Goal: Task Accomplishment & Management: Manage account settings

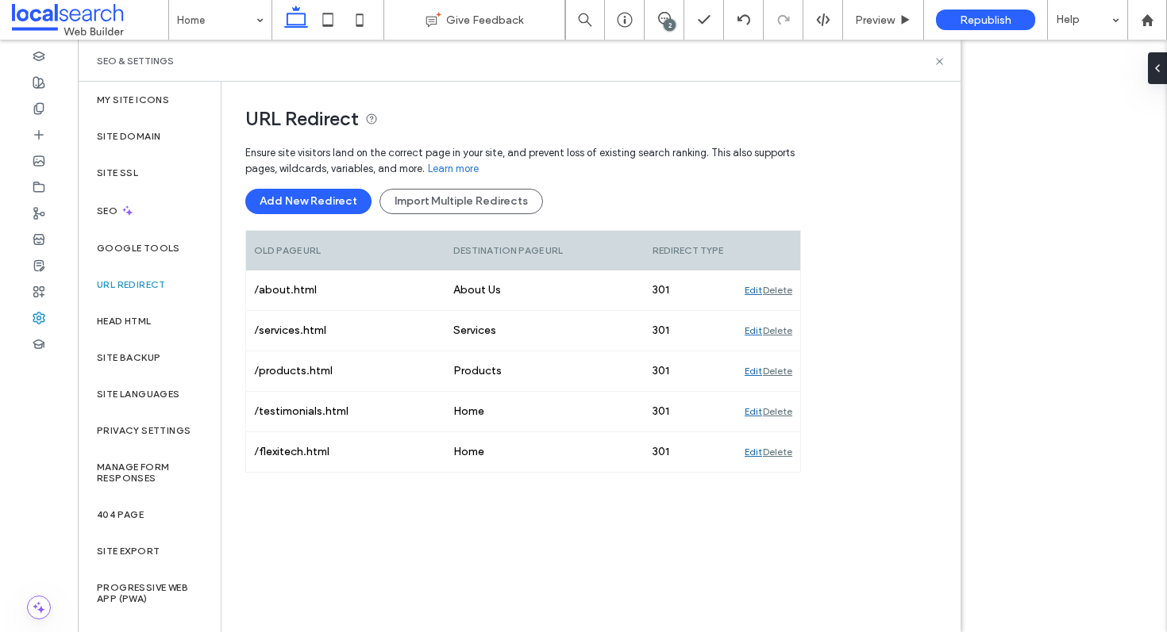
click at [936, 64] on icon at bounding box center [939, 62] width 12 height 12
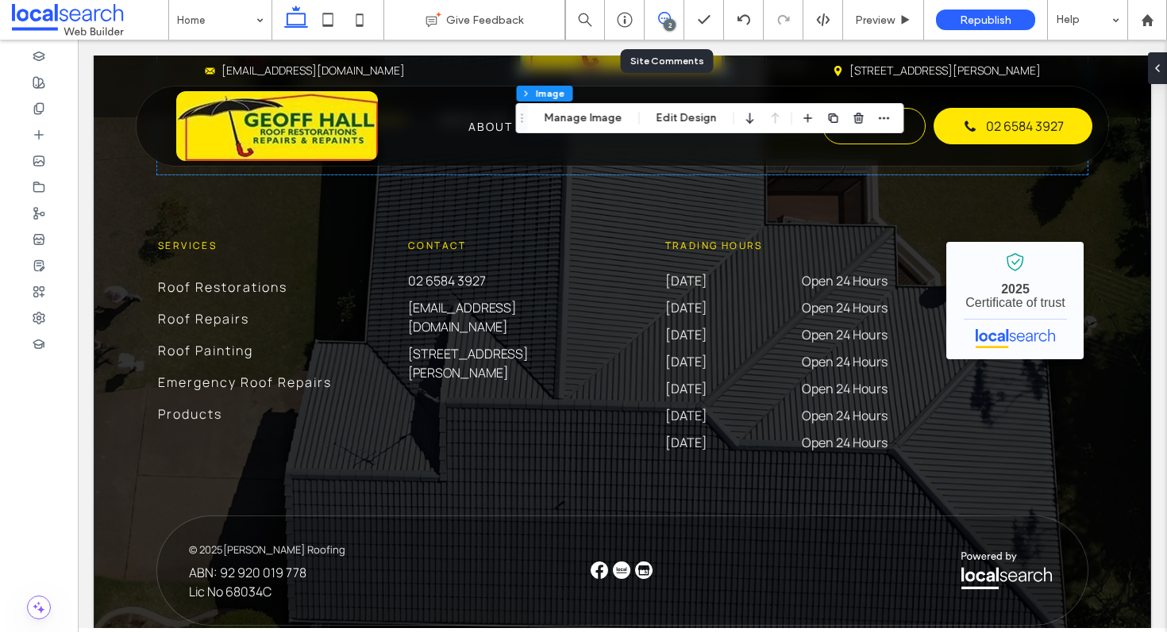
click at [663, 12] on use at bounding box center [664, 18] width 13 height 13
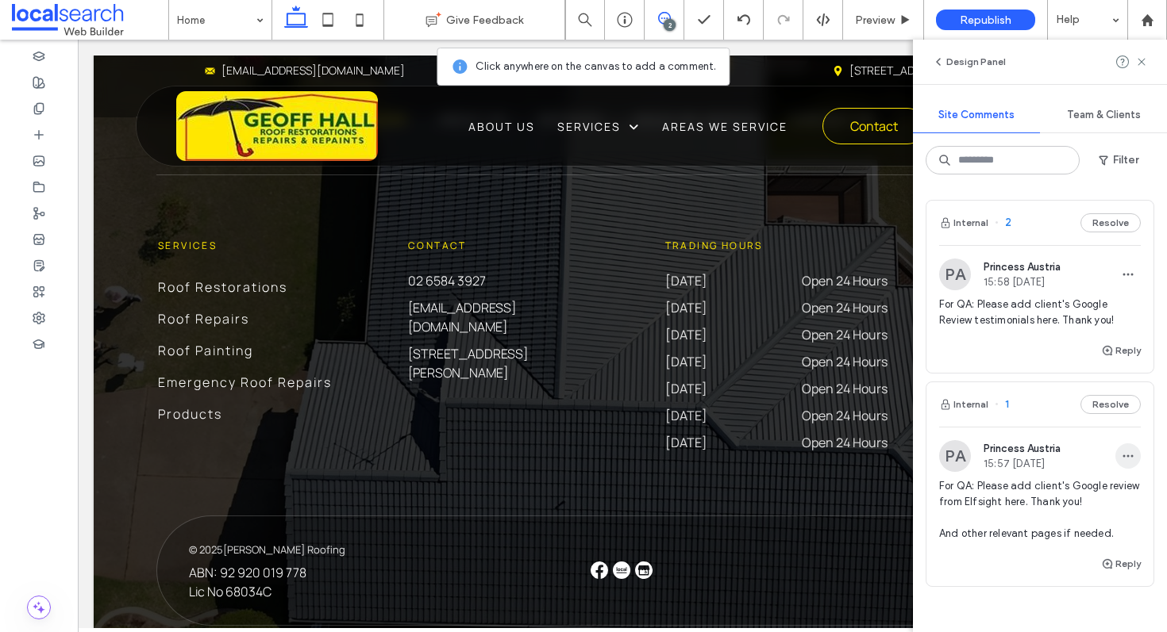
click at [1121, 450] on icon "button" at bounding box center [1127, 456] width 13 height 13
click at [1055, 525] on div "Delete" at bounding box center [1056, 528] width 141 height 30
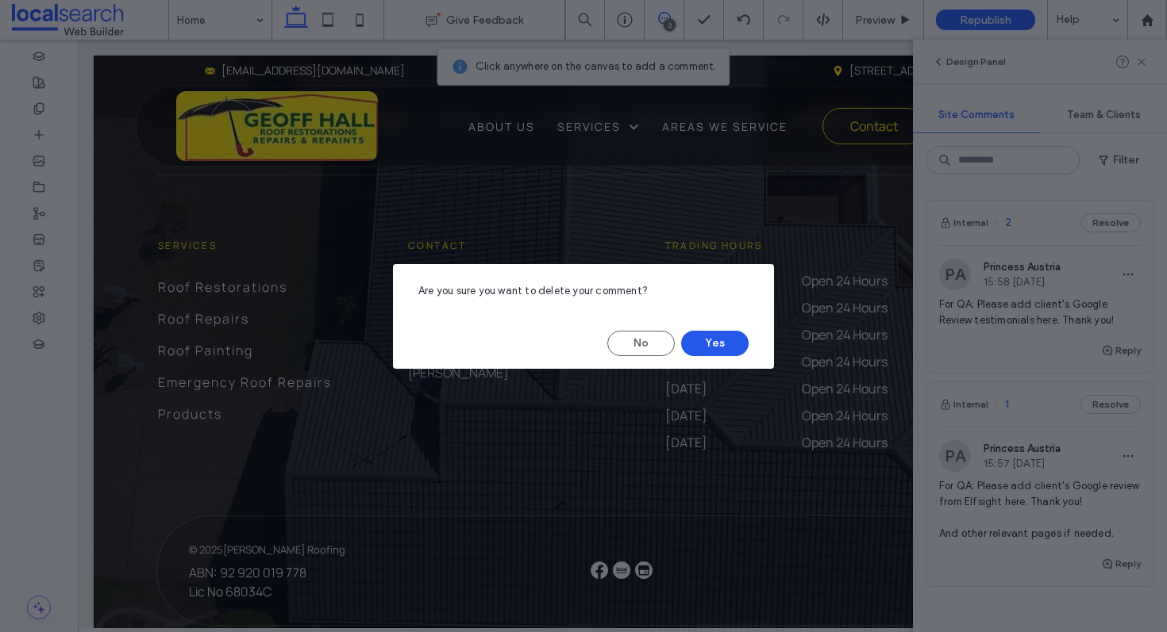
click at [721, 337] on button "Yes" at bounding box center [714, 343] width 67 height 25
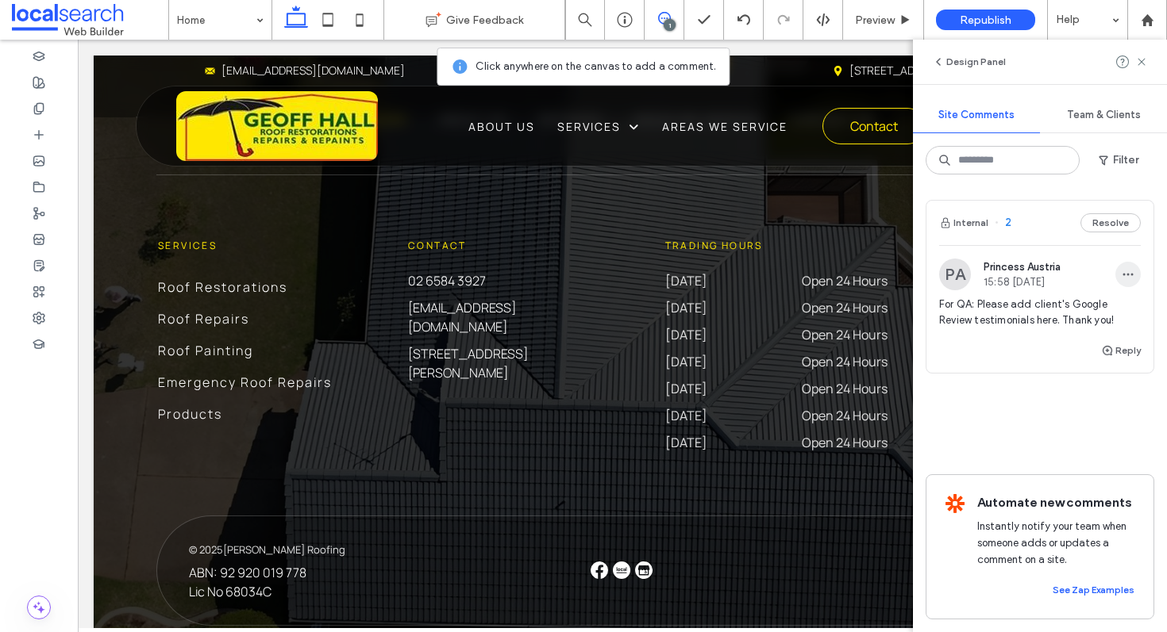
click at [1116, 273] on span "button" at bounding box center [1127, 274] width 25 height 25
click at [1018, 342] on span "Delete" at bounding box center [1026, 346] width 31 height 16
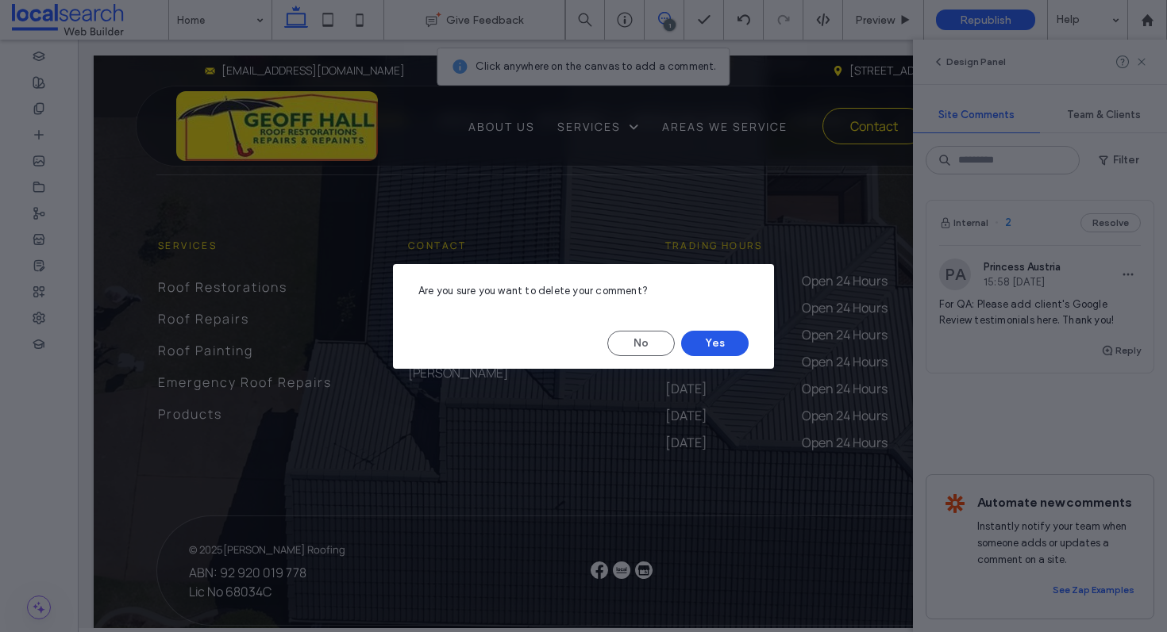
click at [715, 335] on button "Yes" at bounding box center [714, 343] width 67 height 25
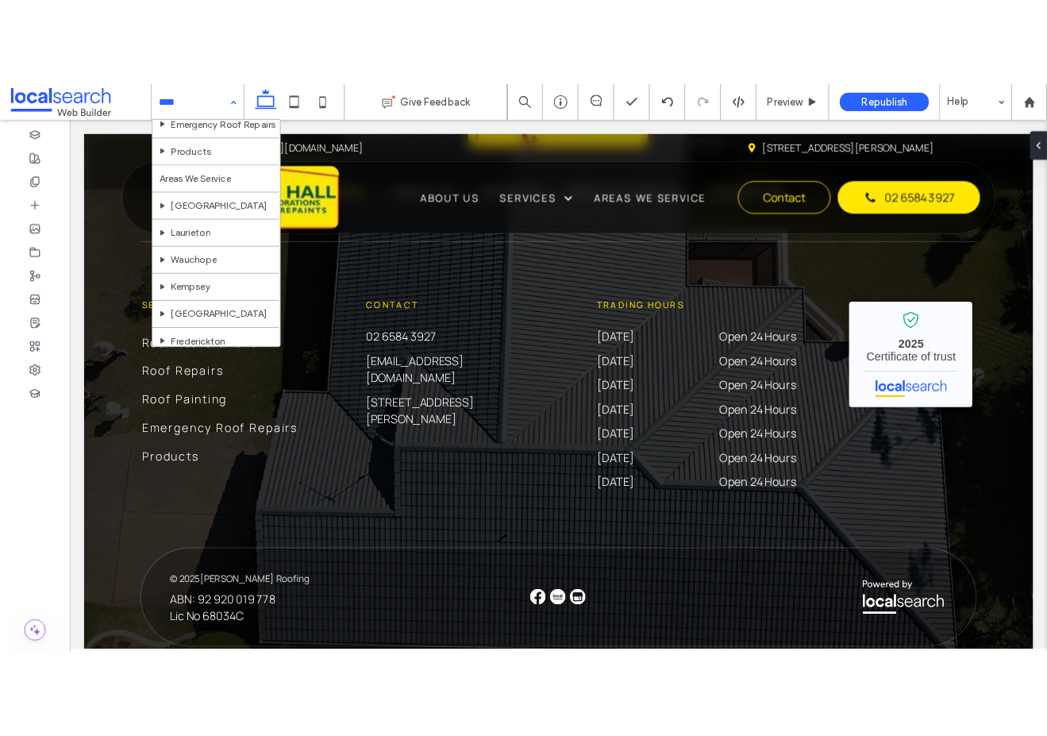
scroll to position [184, 0]
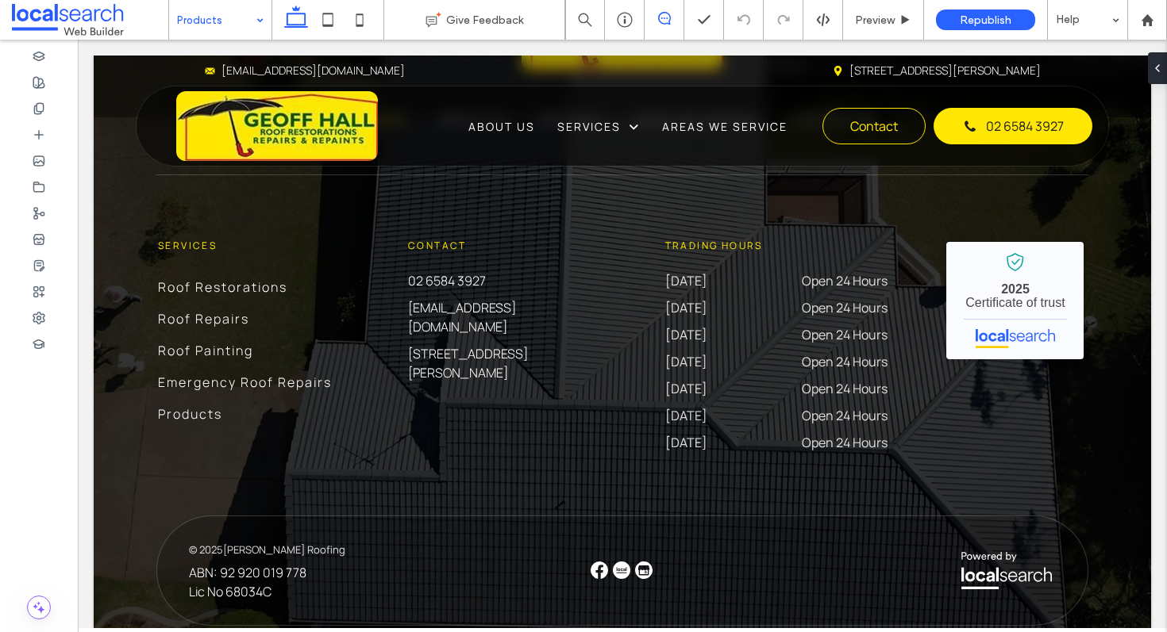
click at [655, 19] on span at bounding box center [663, 18] width 39 height 13
click at [236, 14] on input at bounding box center [216, 20] width 79 height 40
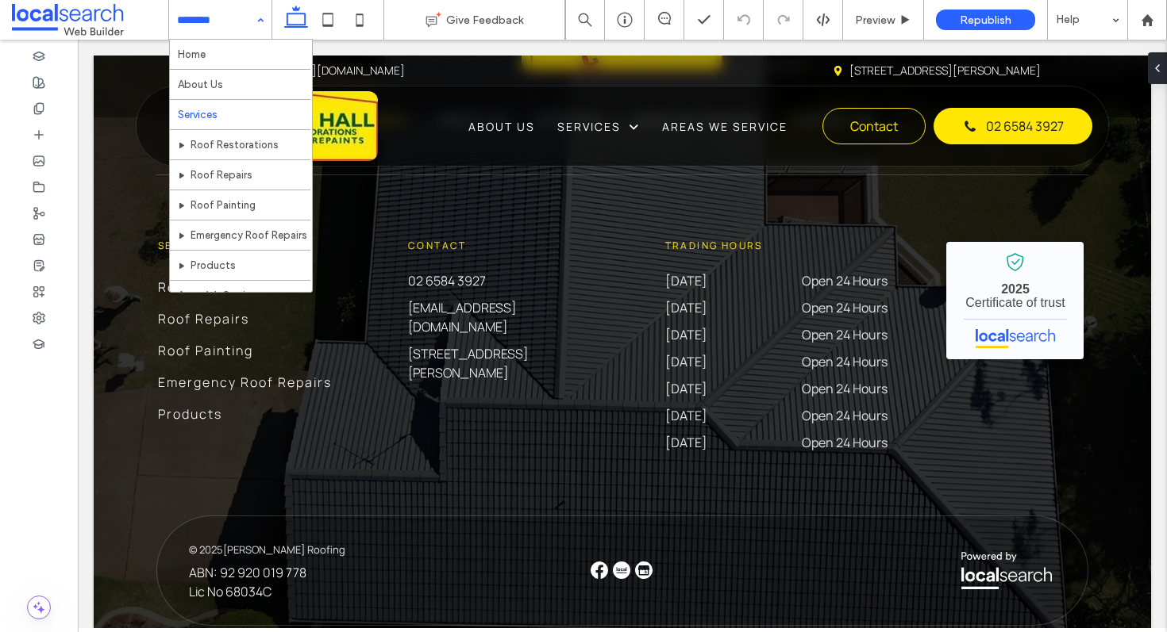
click at [262, 25] on div "Home About Us Services Roof Restorations Roof Repairs Roof Painting Emergency R…" at bounding box center [220, 20] width 102 height 40
